Goal: Navigation & Orientation: Go to known website

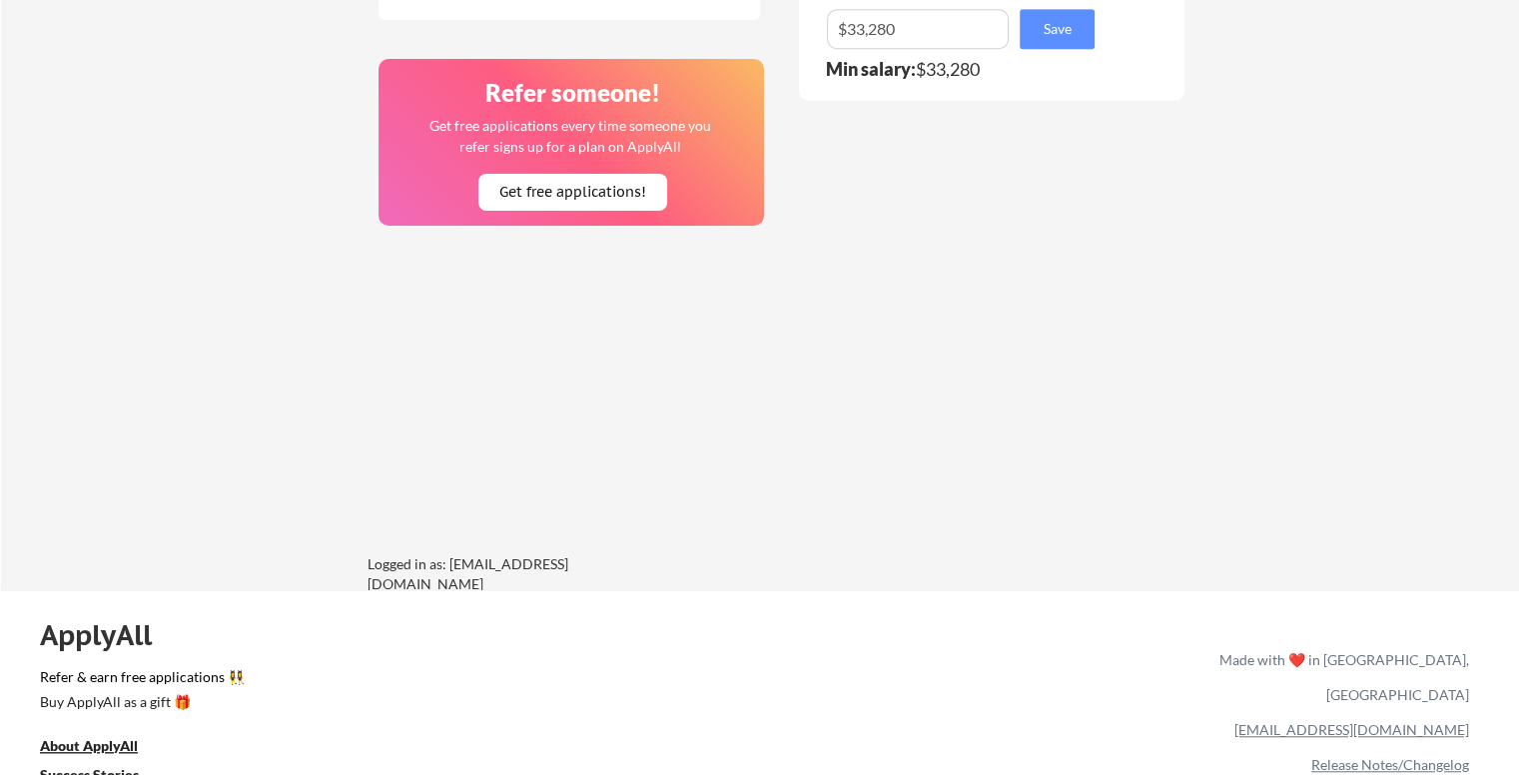
scroll to position [1533, 0]
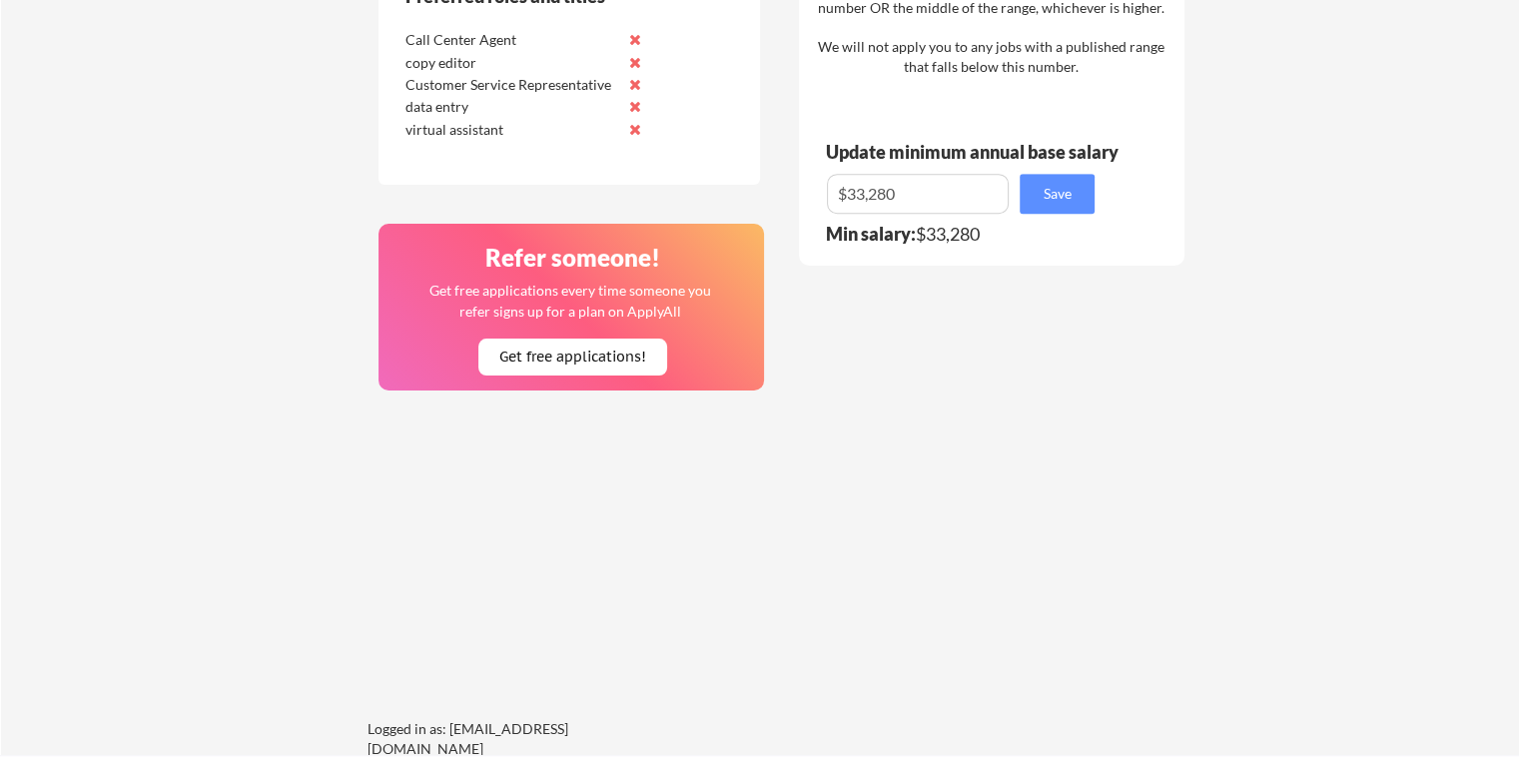
click at [894, 408] on div "Where should we look? List all cities where you would be able to work in-person…" at bounding box center [782, 5] width 840 height 1499
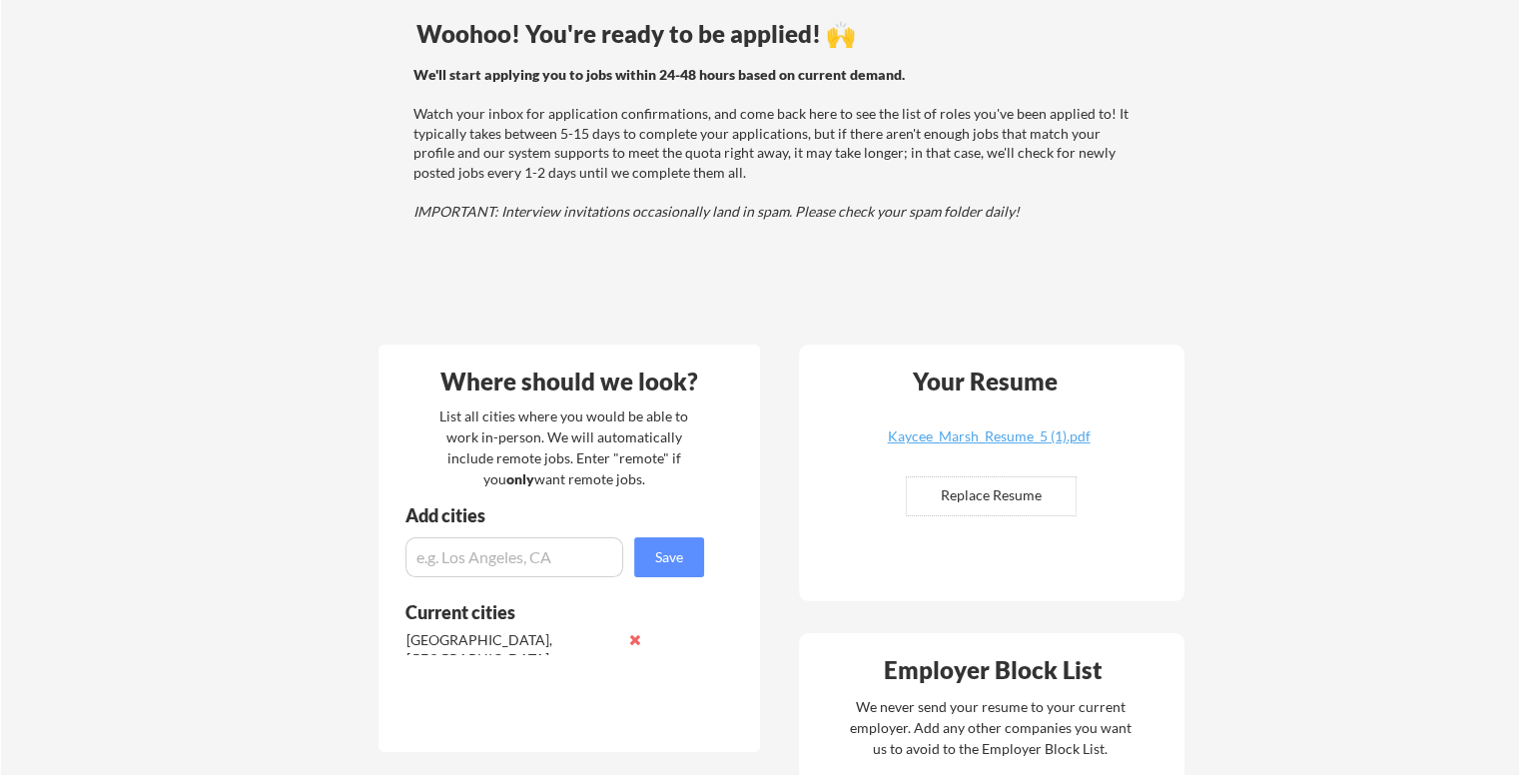
scroll to position [0, 0]
